Goal: Communication & Community: Answer question/provide support

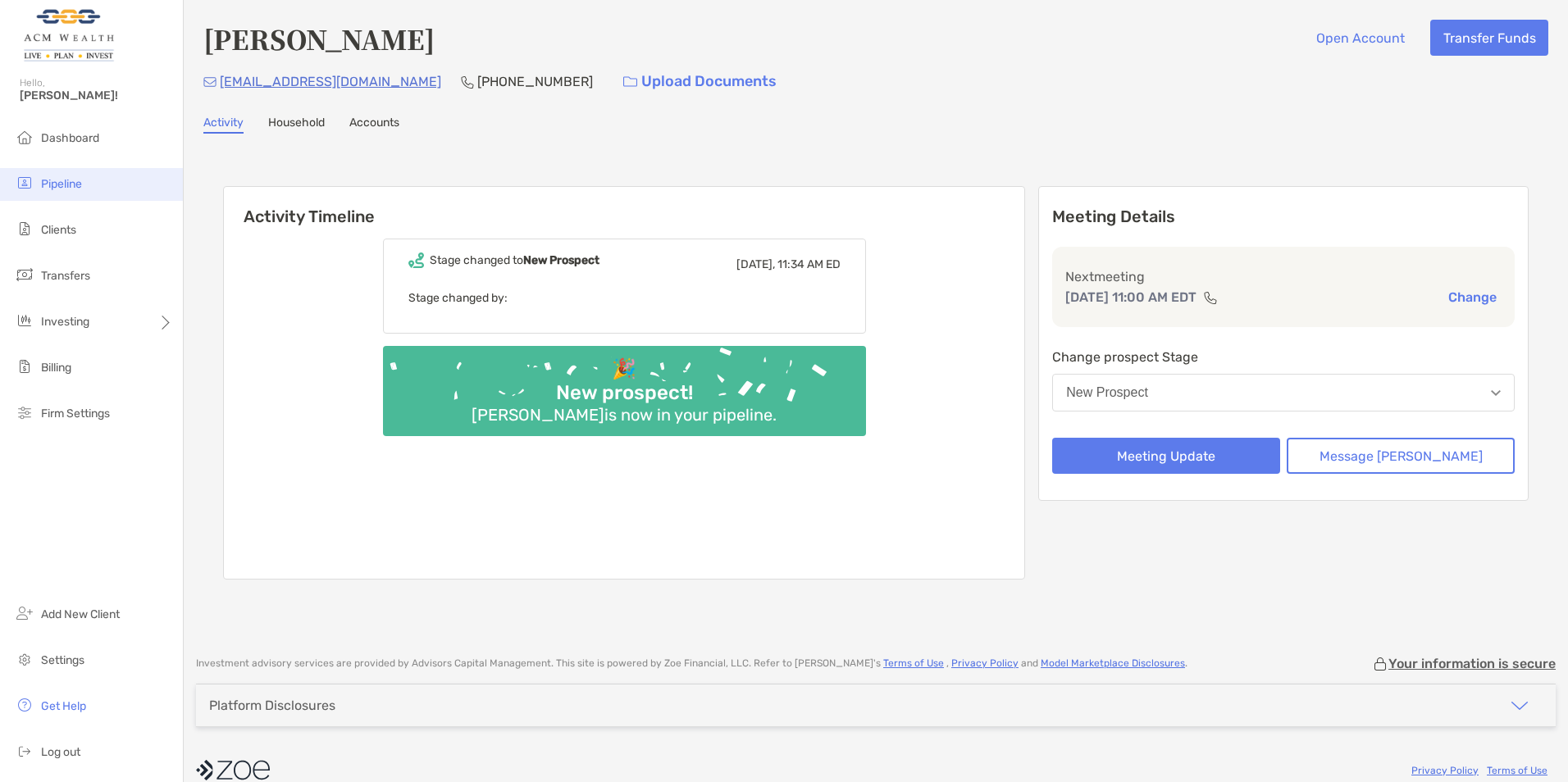
click at [64, 182] on span "Pipeline" at bounding box center [62, 184] width 41 height 14
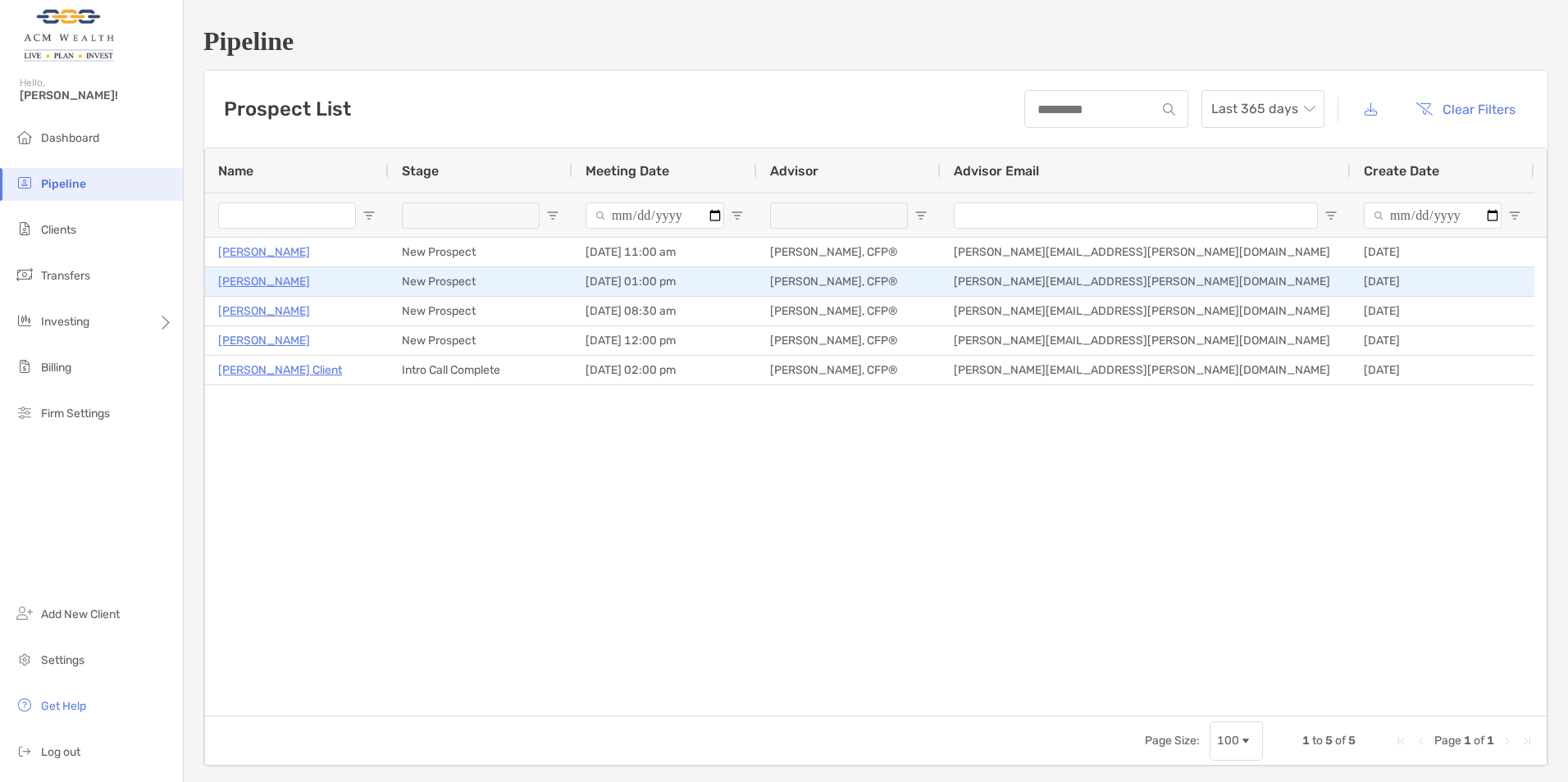
click at [242, 282] on p "[PERSON_NAME]" at bounding box center [264, 281] width 92 height 20
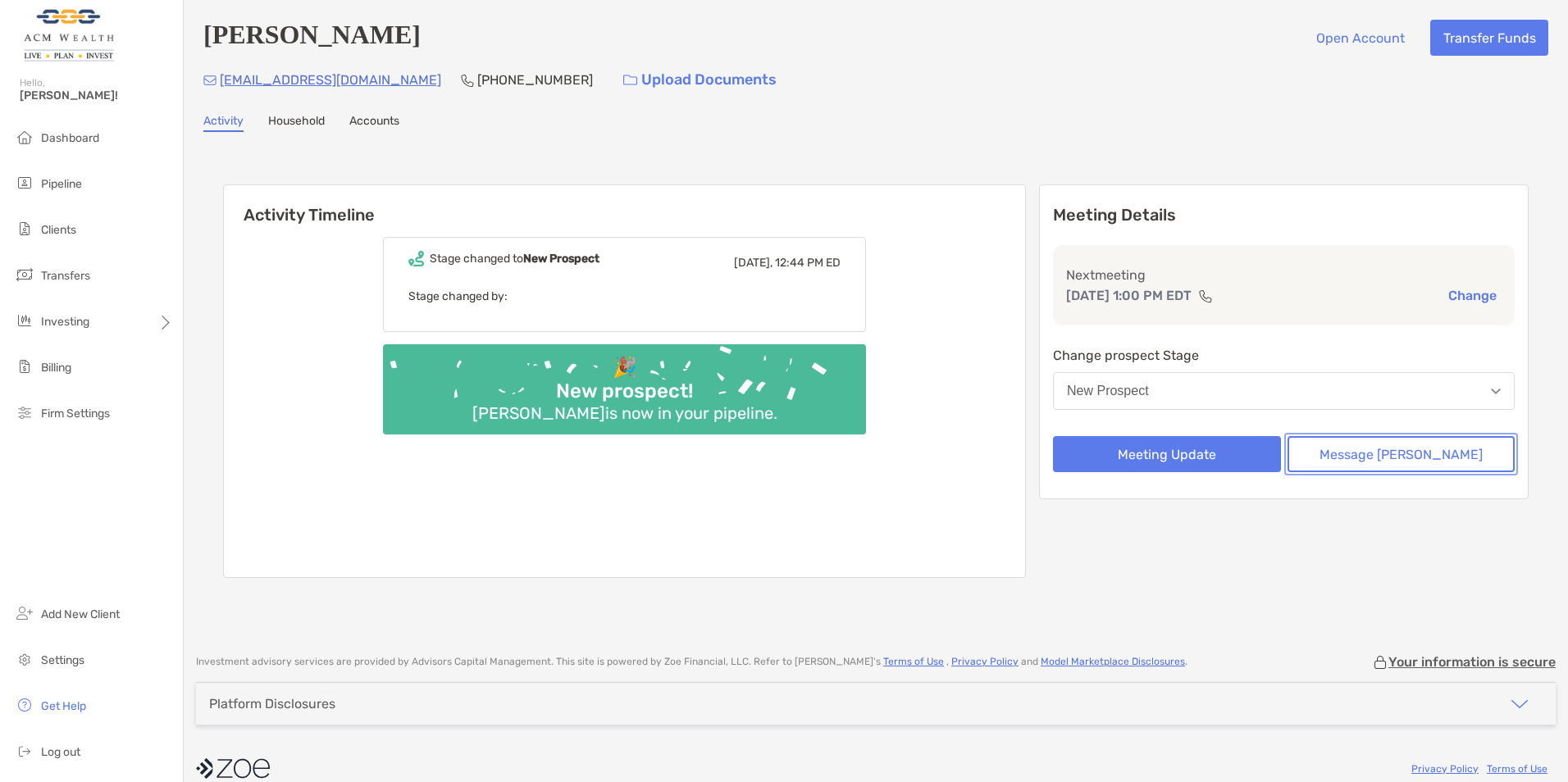
click at [1410, 459] on button "Message Zoe" at bounding box center [1402, 454] width 228 height 36
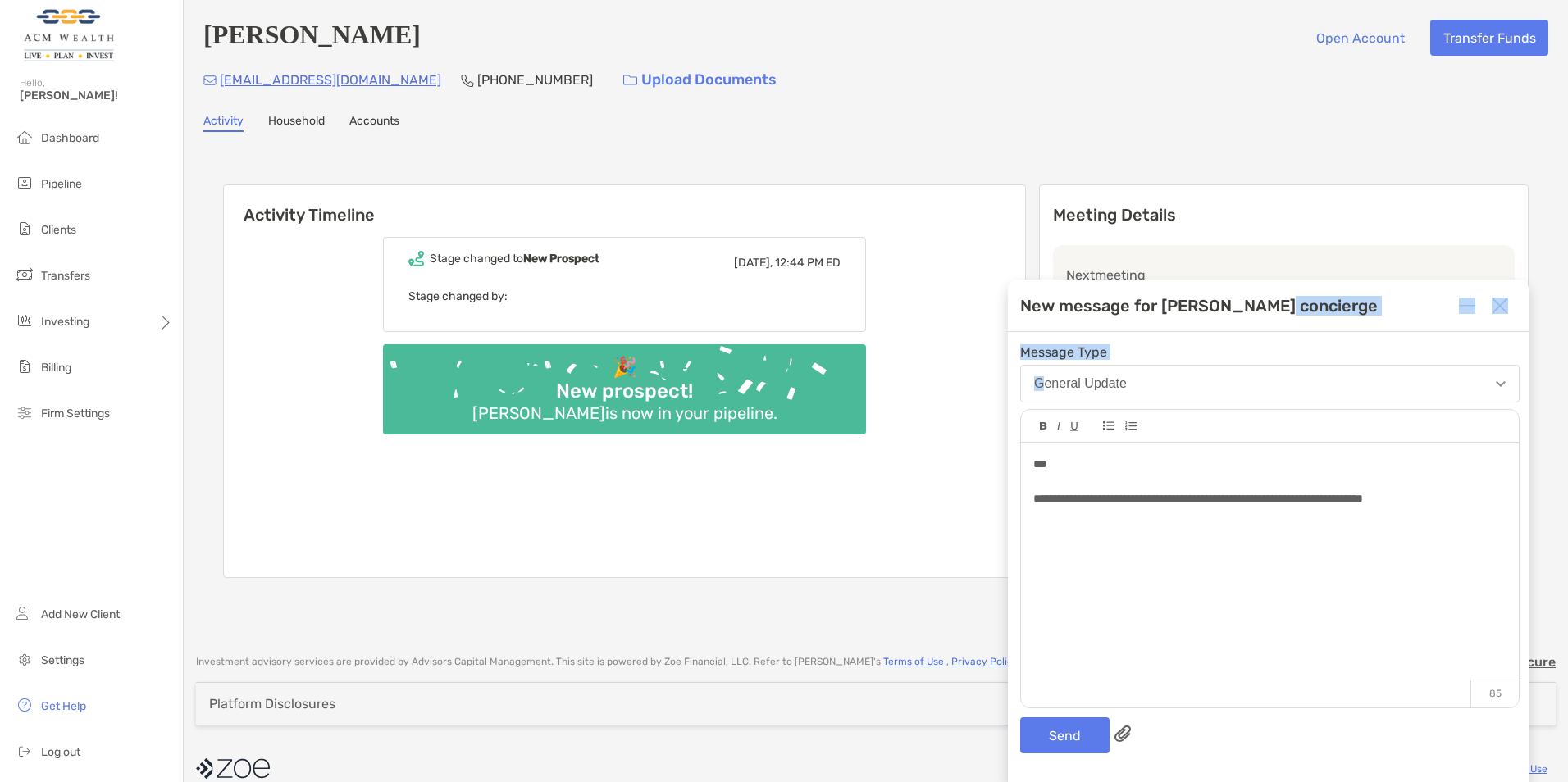
drag, startPoint x: 1289, startPoint y: 311, endPoint x: 1042, endPoint y: 388, distance: 258.7
click at [1042, 388] on div "**********" at bounding box center [1268, 530] width 521 height 503
drag, startPoint x: 1042, startPoint y: 388, endPoint x: 1267, endPoint y: 305, distance: 239.8
click at [1261, 300] on div "New message for Zoe concierge" at bounding box center [1199, 305] width 358 height 19
drag, startPoint x: 1278, startPoint y: 302, endPoint x: 1331, endPoint y: 351, distance: 72.2
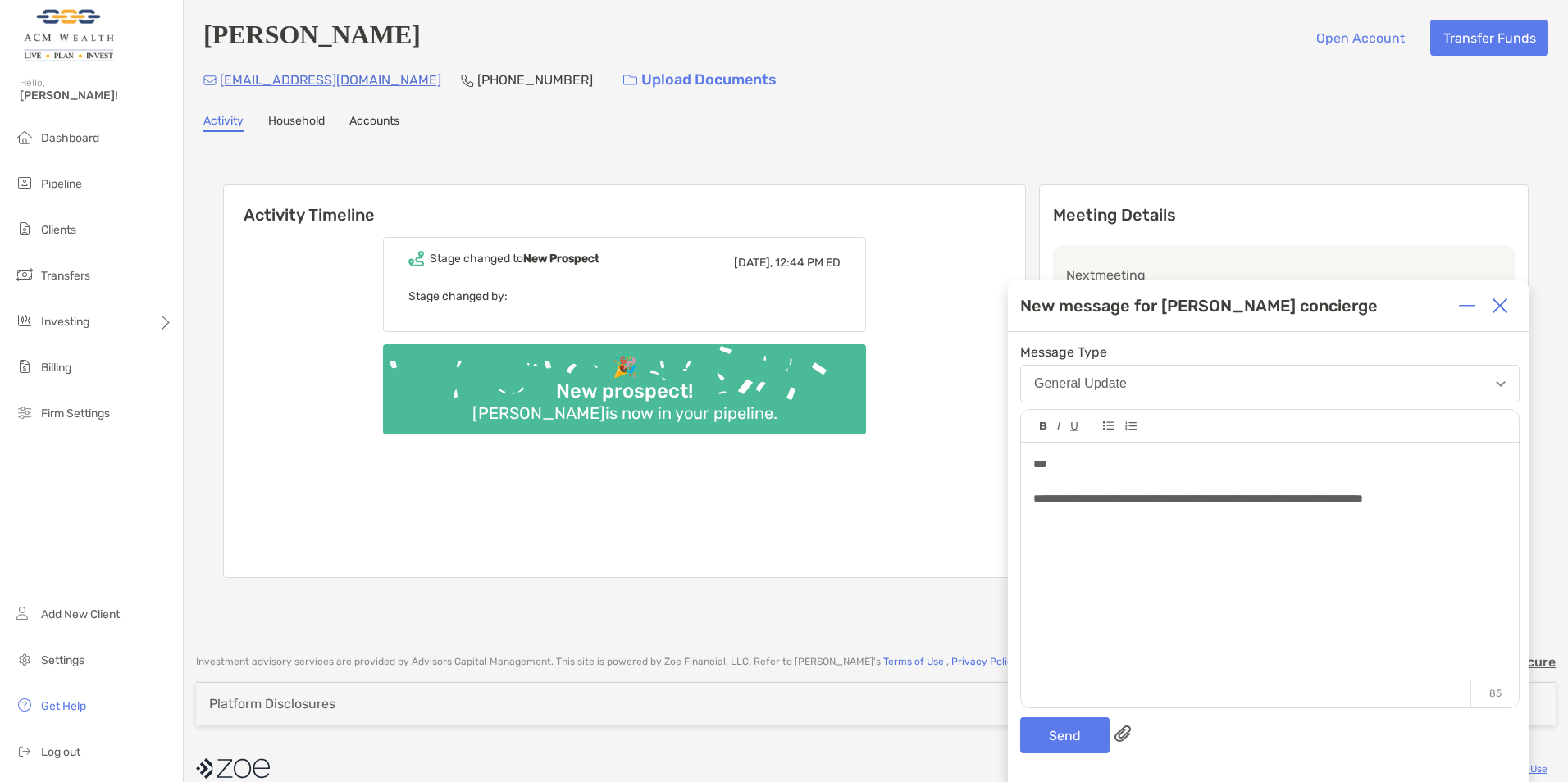
click at [1307, 328] on div "New message for [PERSON_NAME] concierge" at bounding box center [1268, 305] width 521 height 52
drag, startPoint x: 1343, startPoint y: 363, endPoint x: 1348, endPoint y: 373, distance: 11.2
click at [1346, 371] on div "Message Type General Update" at bounding box center [1269, 373] width 499 height 58
click at [1348, 373] on button "General Update" at bounding box center [1269, 383] width 499 height 38
click at [1275, 310] on div "New message for Zoe concierge" at bounding box center [1268, 305] width 521 height 52
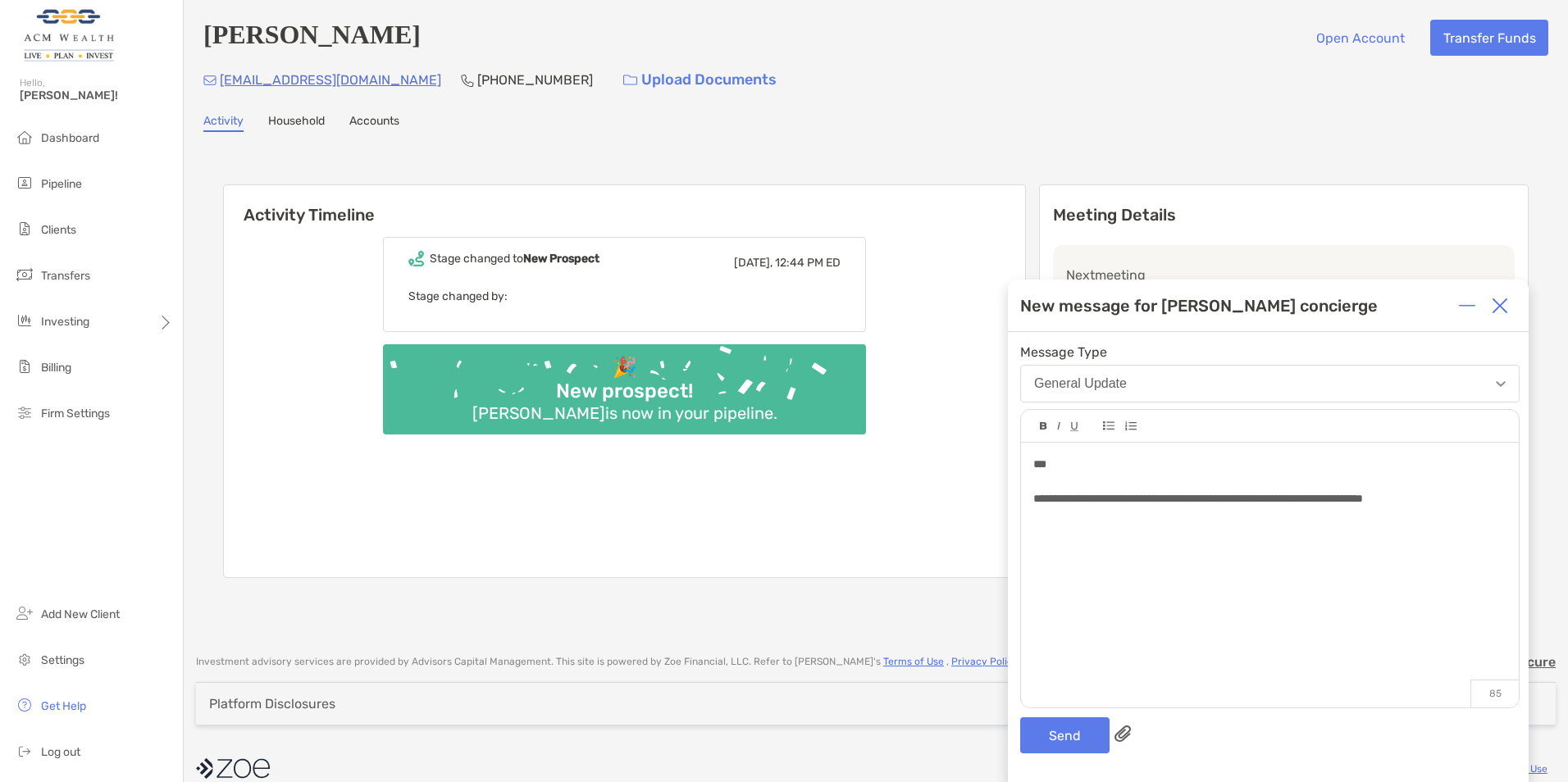
click at [1265, 232] on div "Meeting Details Next meeting Oct 13, 1:00 PM EDT Change Change prospect Stage N…" at bounding box center [1284, 342] width 490 height 315
click at [1363, 493] on span "**********" at bounding box center [1198, 498] width 330 height 11
click at [1057, 735] on button "Send" at bounding box center [1064, 735] width 89 height 36
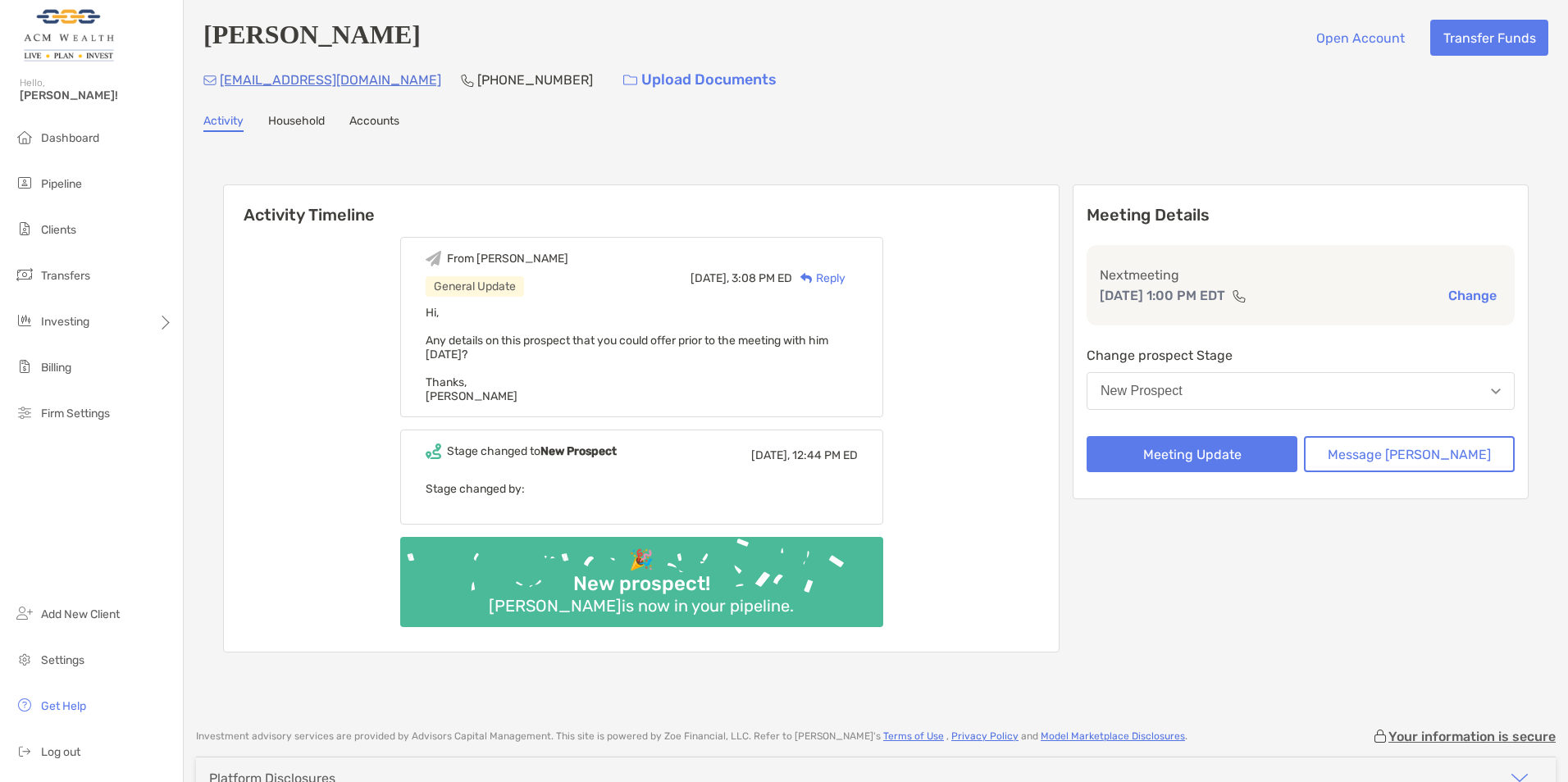
click at [1504, 302] on div "Meeting Details Next meeting Oct 13, 1:00 PM EDT Change Change prospect Stage N…" at bounding box center [1301, 342] width 456 height 315
click at [60, 182] on span "Pipeline" at bounding box center [62, 184] width 41 height 14
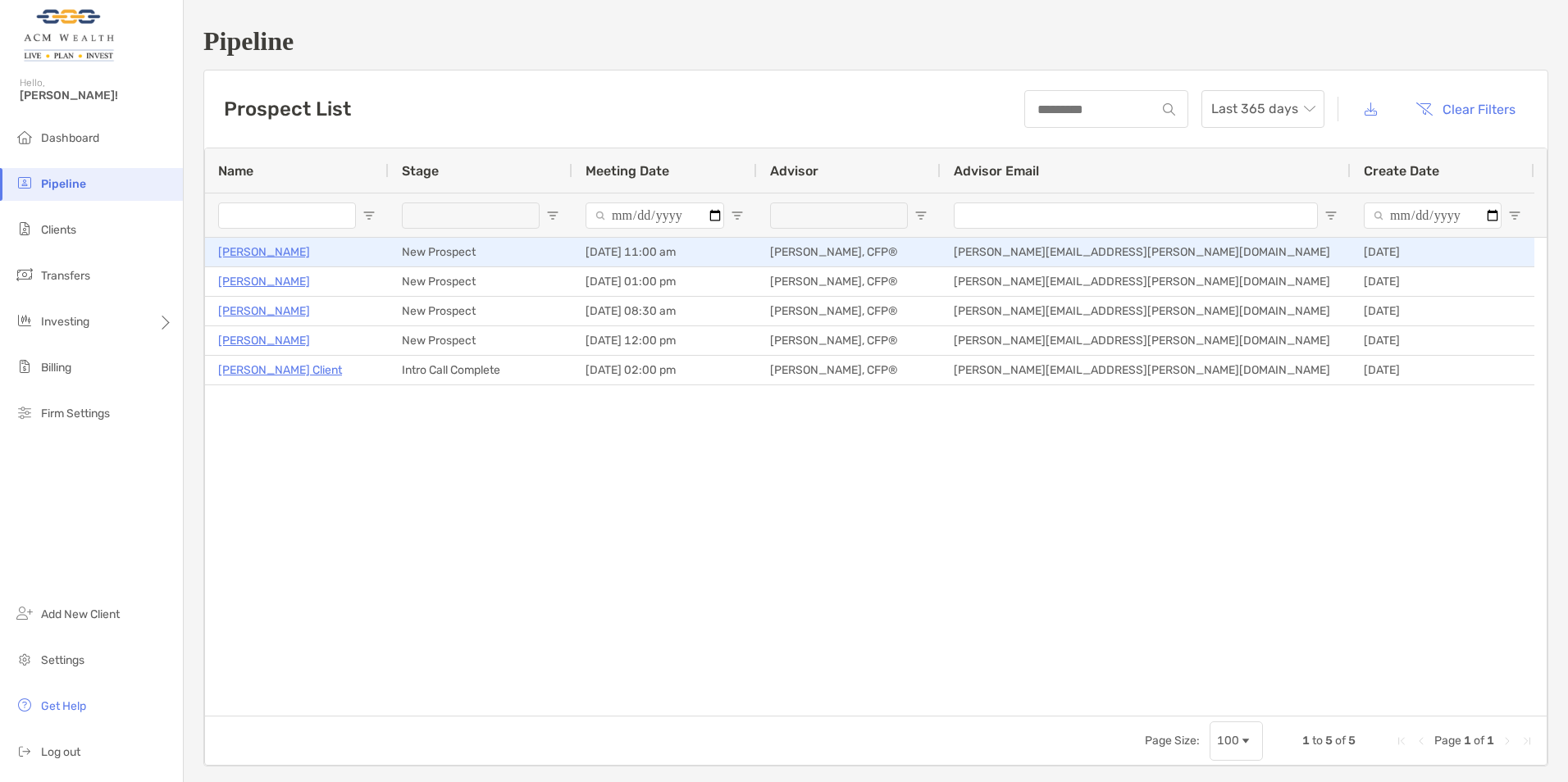
click at [254, 255] on p "[PERSON_NAME]" at bounding box center [264, 252] width 92 height 20
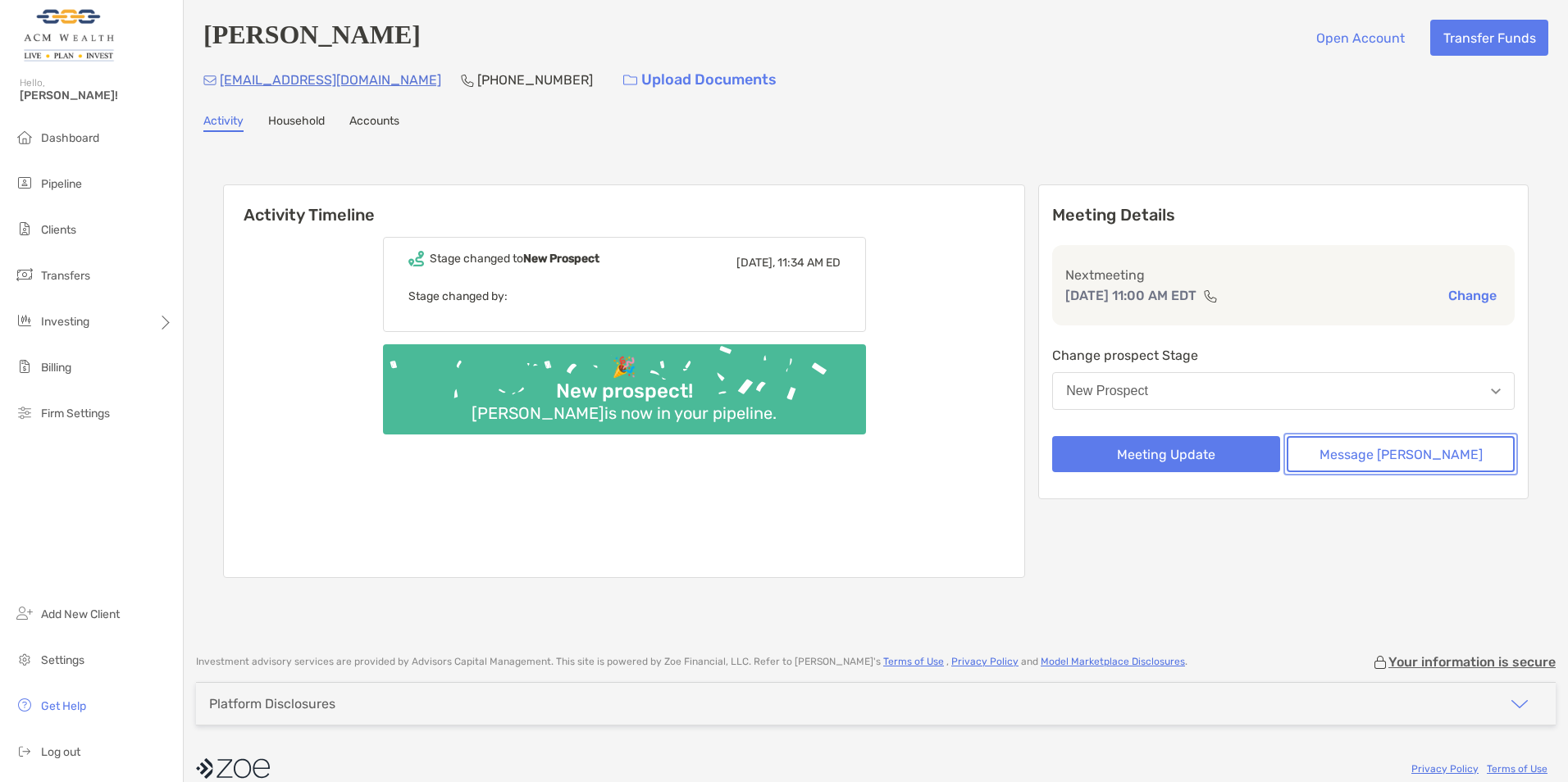
click at [1379, 457] on button "Message Zoe" at bounding box center [1401, 454] width 228 height 36
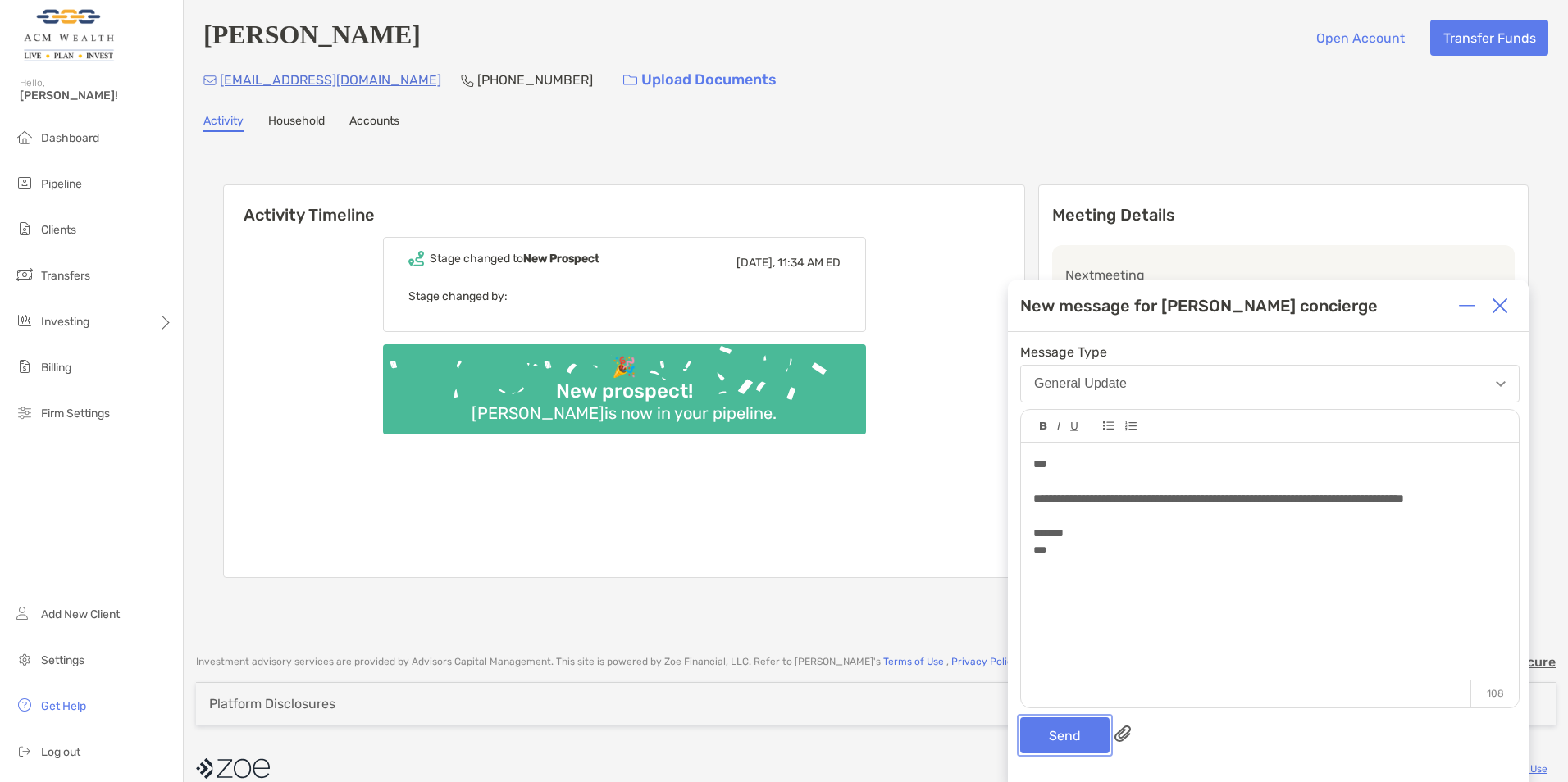
click at [1068, 739] on button "Send" at bounding box center [1064, 735] width 89 height 36
